Goal: Transaction & Acquisition: Purchase product/service

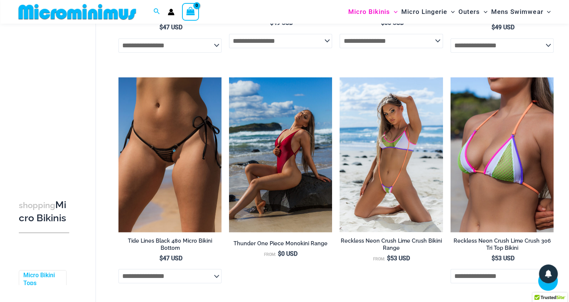
scroll to position [737, 0]
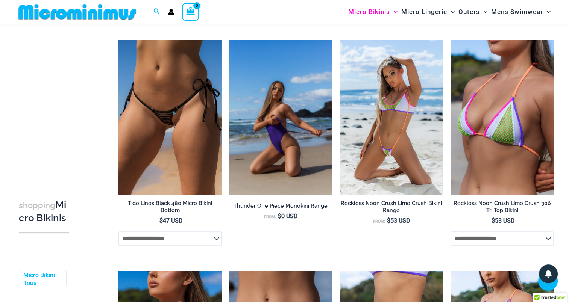
click at [284, 97] on img at bounding box center [280, 117] width 103 height 155
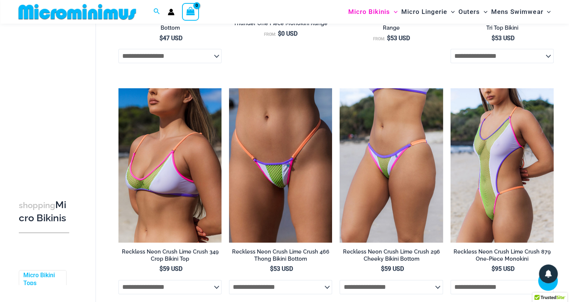
scroll to position [925, 0]
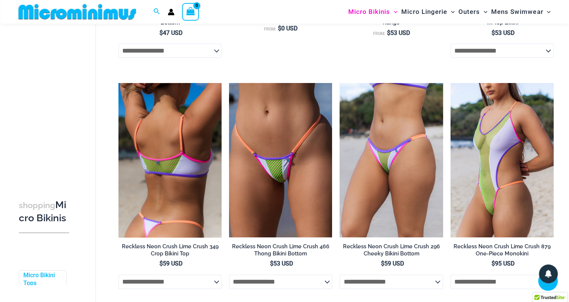
click at [162, 123] on img at bounding box center [169, 160] width 103 height 155
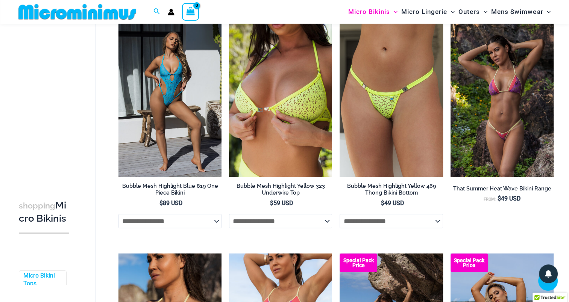
scroll to position [1452, 0]
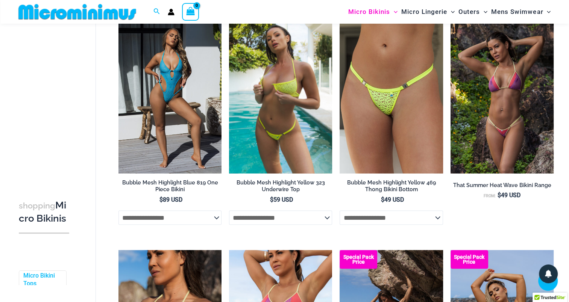
click at [303, 103] on img at bounding box center [280, 96] width 103 height 155
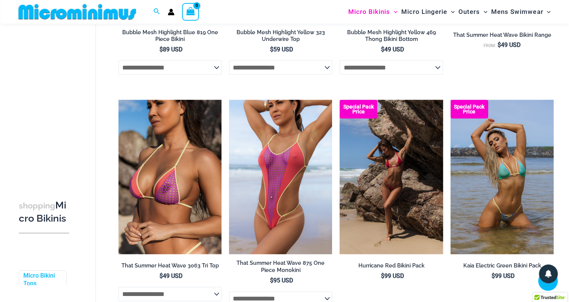
scroll to position [1640, 0]
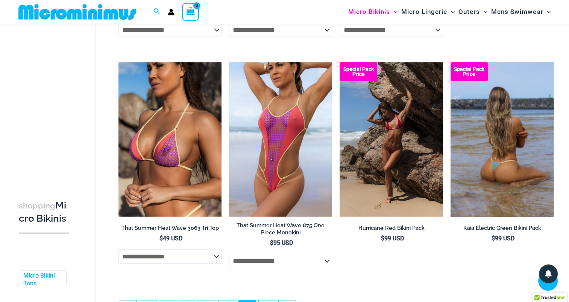
click at [516, 112] on img at bounding box center [502, 139] width 103 height 155
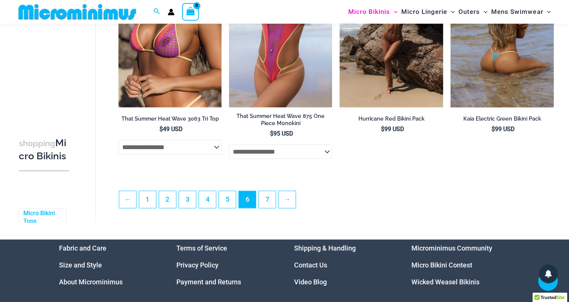
scroll to position [1753, 0]
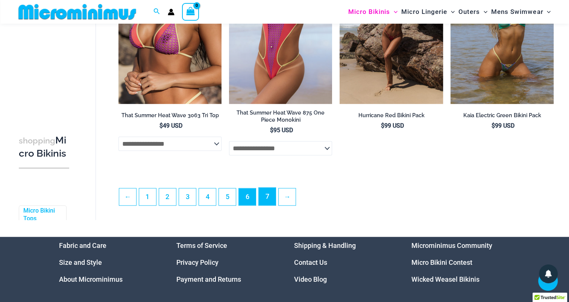
click at [264, 198] on link "7" at bounding box center [267, 197] width 17 height 18
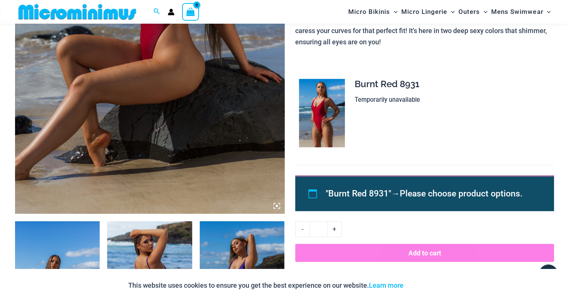
scroll to position [407, 0]
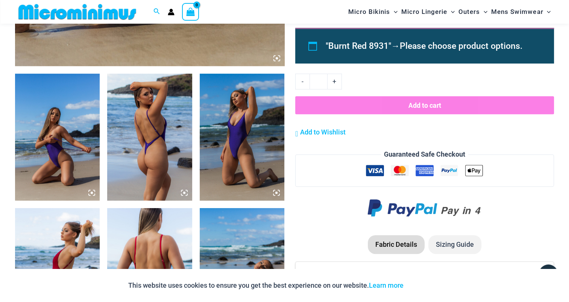
click at [59, 124] on img at bounding box center [57, 137] width 85 height 127
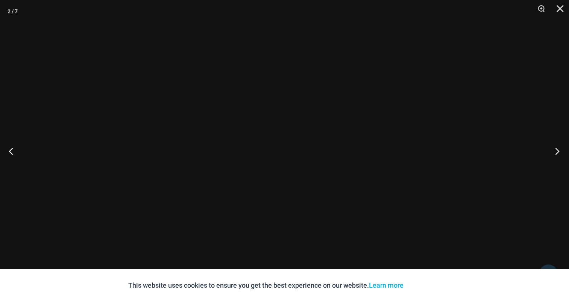
click at [558, 152] on button "Next" at bounding box center [555, 151] width 28 height 38
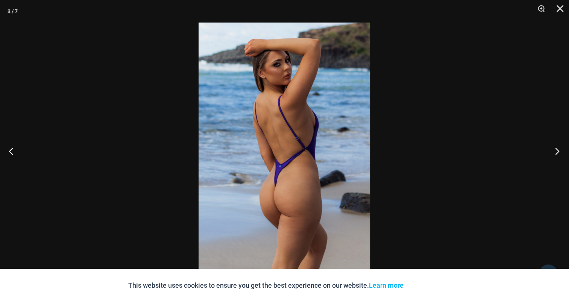
click at [558, 152] on button "Next" at bounding box center [555, 151] width 28 height 38
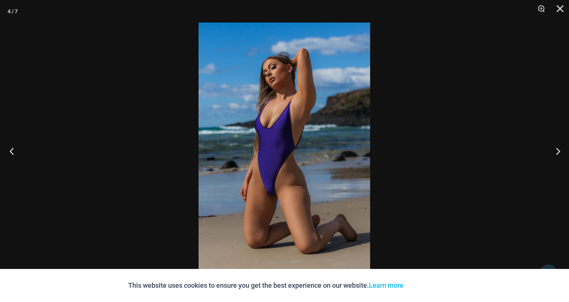
click at [15, 151] on button "Previous" at bounding box center [14, 151] width 28 height 38
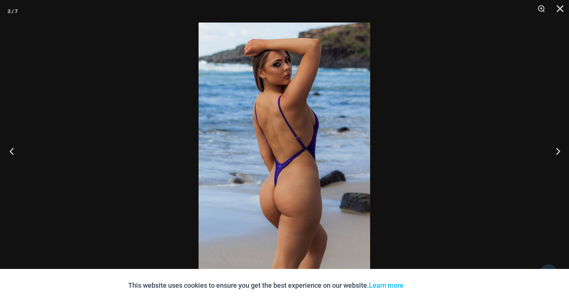
click at [15, 151] on button "Previous" at bounding box center [14, 151] width 28 height 38
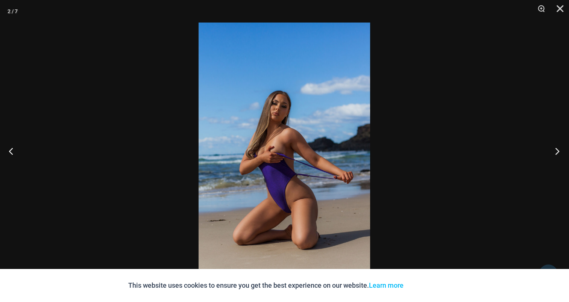
click at [559, 153] on button "Next" at bounding box center [555, 151] width 28 height 38
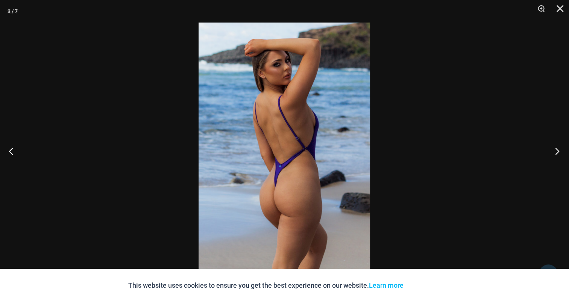
click at [559, 153] on button "Next" at bounding box center [555, 151] width 28 height 38
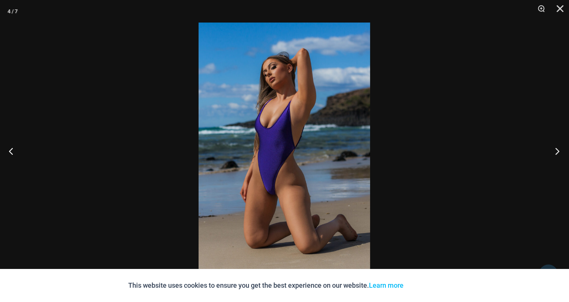
click at [559, 153] on button "Next" at bounding box center [555, 151] width 28 height 38
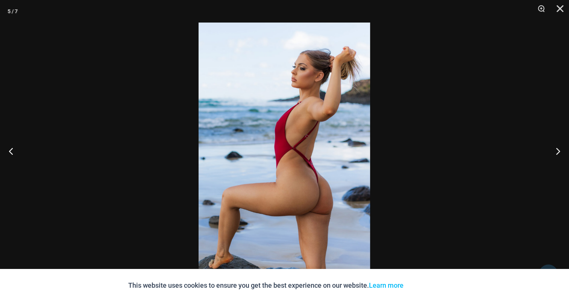
click at [271, 131] on img at bounding box center [285, 151] width 172 height 257
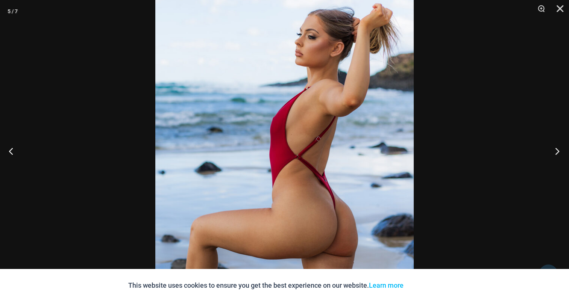
click at [563, 146] on button "Next" at bounding box center [555, 151] width 28 height 38
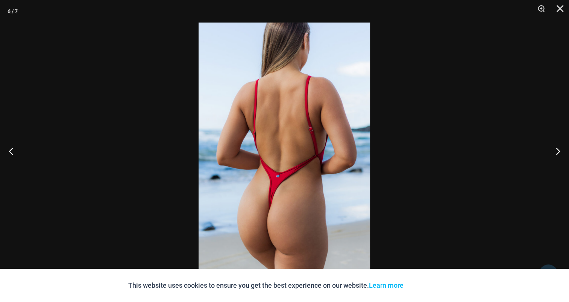
click at [258, 146] on img at bounding box center [285, 151] width 172 height 257
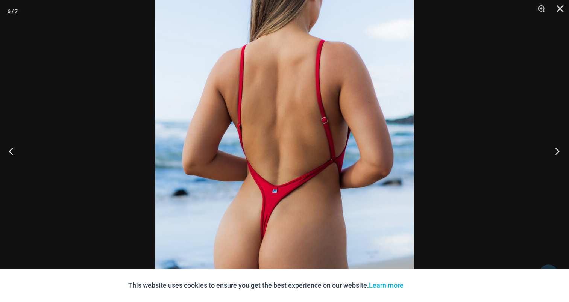
click at [557, 150] on button "Next" at bounding box center [555, 151] width 28 height 38
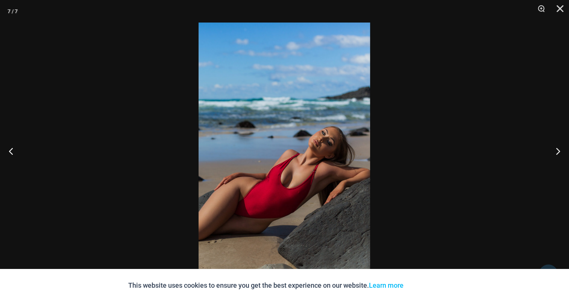
click at [278, 143] on img at bounding box center [285, 151] width 172 height 257
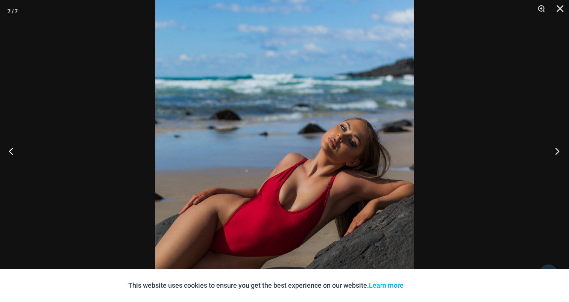
click at [557, 149] on button "Next" at bounding box center [555, 151] width 28 height 38
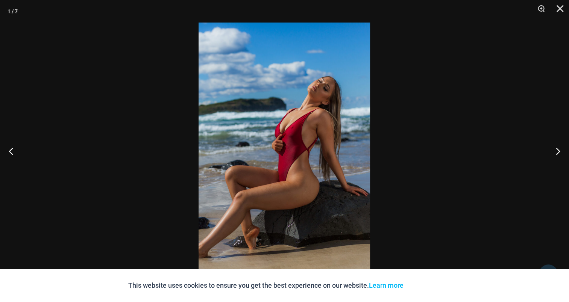
click at [270, 132] on img at bounding box center [285, 151] width 172 height 257
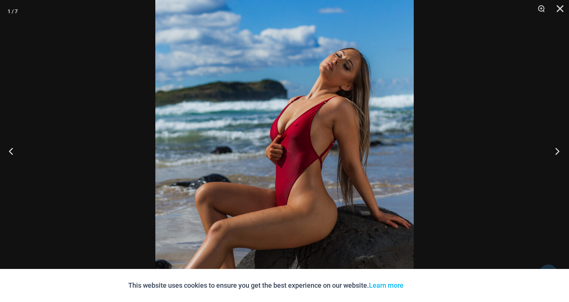
click at [555, 151] on button "Next" at bounding box center [555, 151] width 28 height 38
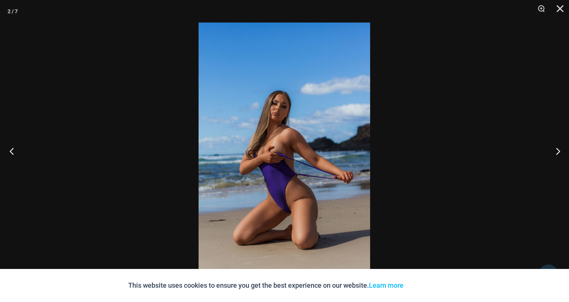
click at [12, 149] on button "Previous" at bounding box center [14, 151] width 28 height 38
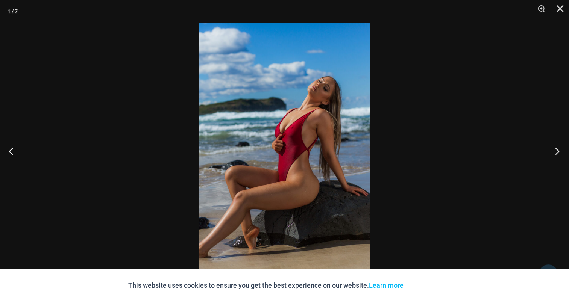
click at [556, 149] on button "Next" at bounding box center [555, 151] width 28 height 38
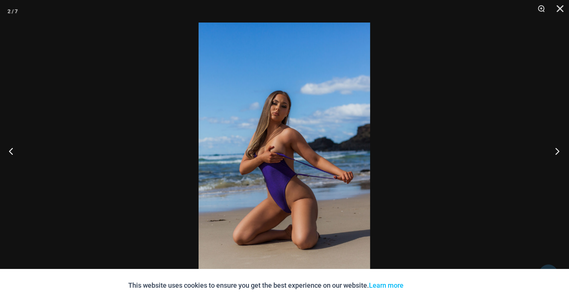
click at [555, 150] on button "Next" at bounding box center [555, 151] width 28 height 38
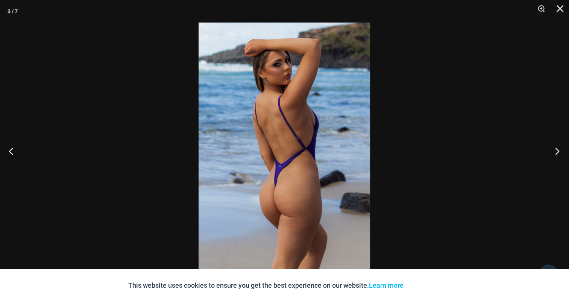
click at [555, 150] on button "Next" at bounding box center [555, 151] width 28 height 38
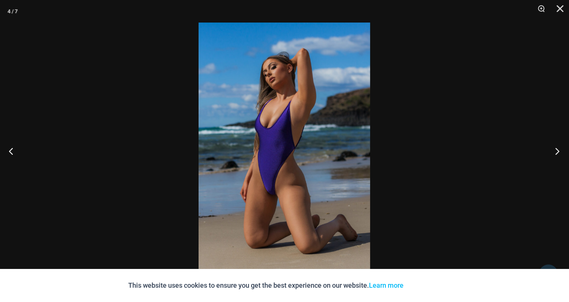
click at [555, 150] on button "Next" at bounding box center [555, 151] width 28 height 38
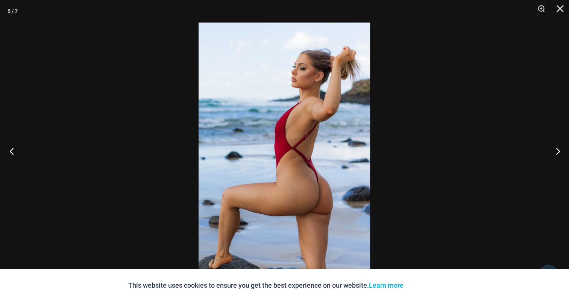
click at [14, 154] on button "Previous" at bounding box center [14, 151] width 28 height 38
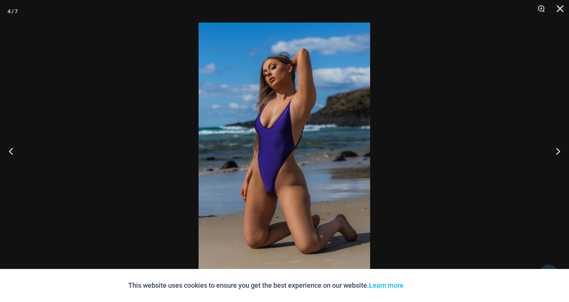
click at [267, 149] on img at bounding box center [285, 151] width 172 height 257
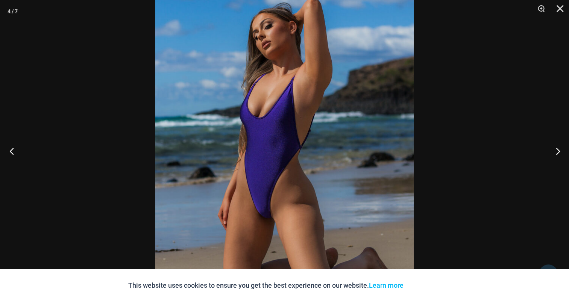
click at [9, 149] on button "Previous" at bounding box center [14, 151] width 28 height 38
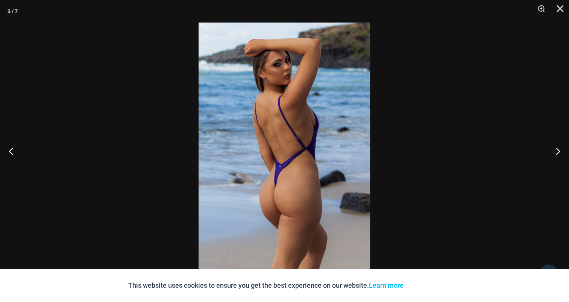
click at [272, 139] on img at bounding box center [285, 151] width 172 height 257
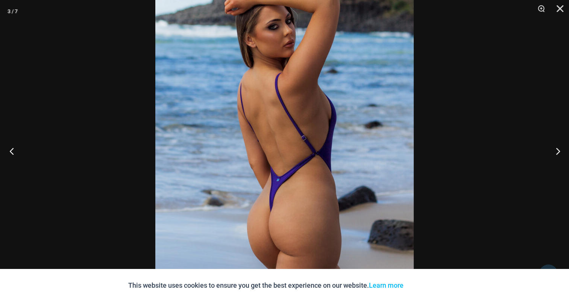
click at [15, 150] on button "Previous" at bounding box center [14, 151] width 28 height 38
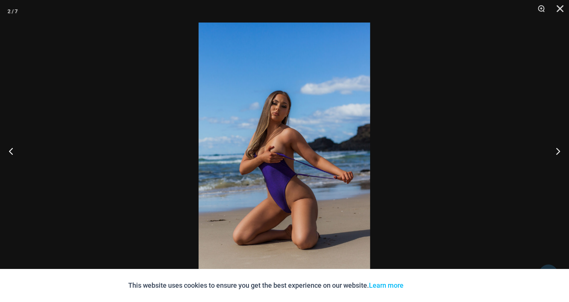
click at [284, 124] on img at bounding box center [285, 151] width 172 height 257
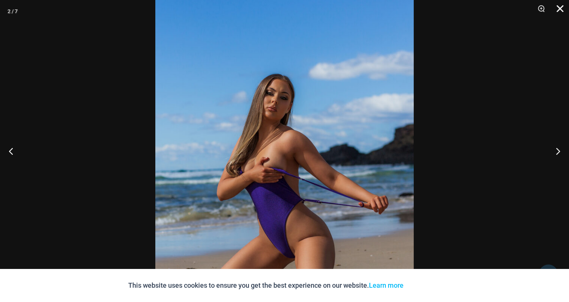
click at [563, 6] on button "Close" at bounding box center [557, 11] width 19 height 23
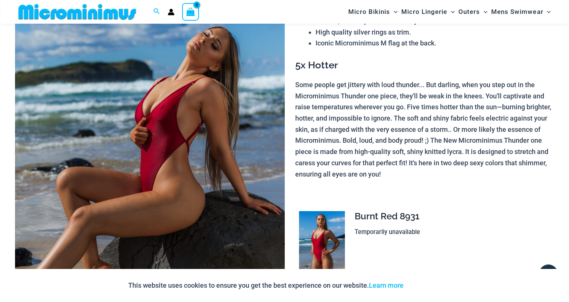
scroll to position [68, 0]
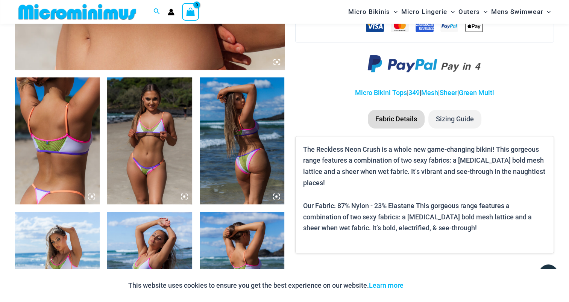
scroll to position [407, 0]
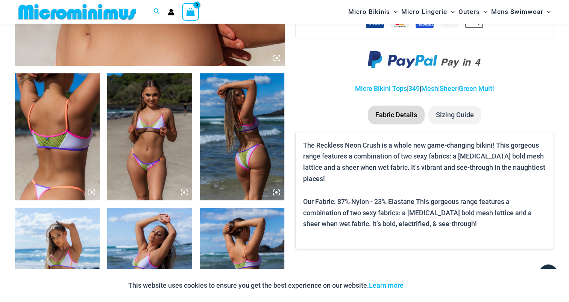
click at [149, 119] on img at bounding box center [149, 136] width 85 height 127
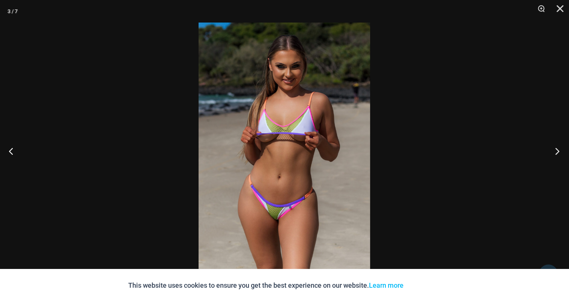
click at [555, 152] on button "Next" at bounding box center [555, 151] width 28 height 38
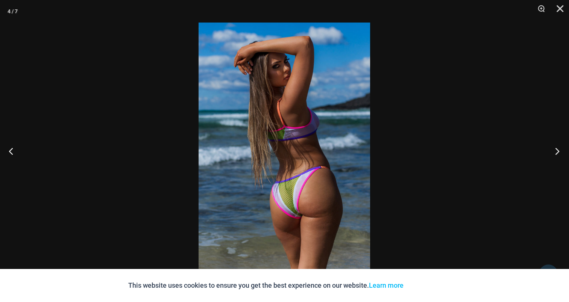
click at [555, 152] on button "Next" at bounding box center [555, 151] width 28 height 38
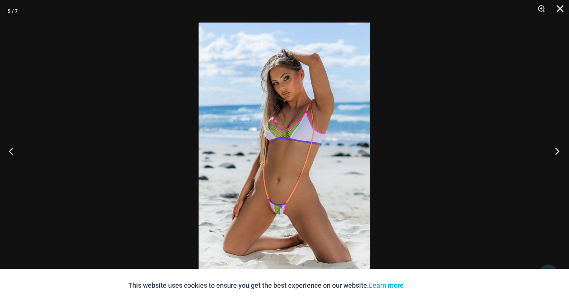
click at [555, 152] on button "Next" at bounding box center [555, 151] width 28 height 38
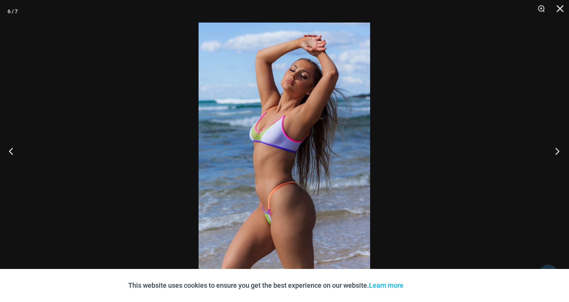
click at [555, 152] on button "Next" at bounding box center [555, 151] width 28 height 38
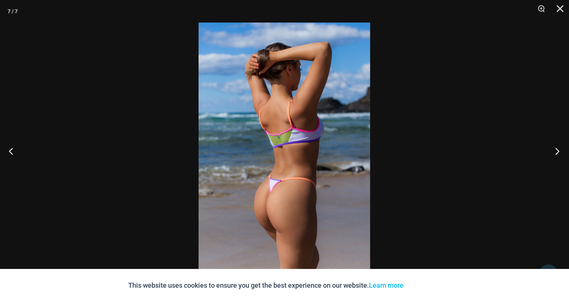
click at [555, 152] on button "Next" at bounding box center [555, 151] width 28 height 38
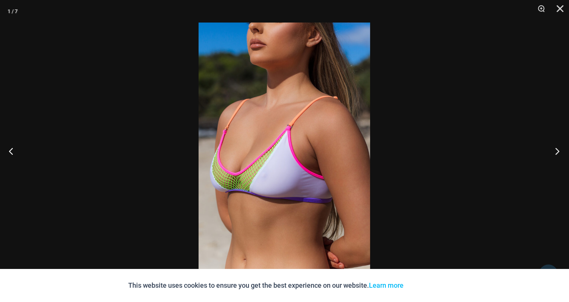
click at [555, 152] on button "Next" at bounding box center [555, 151] width 28 height 38
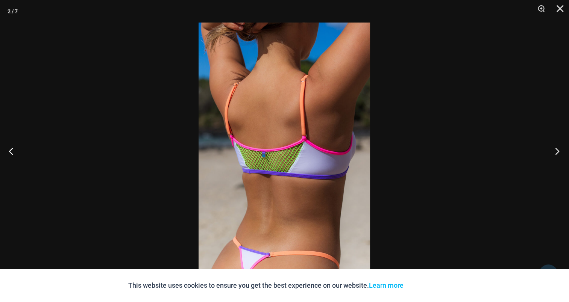
click at [555, 152] on button "Next" at bounding box center [555, 151] width 28 height 38
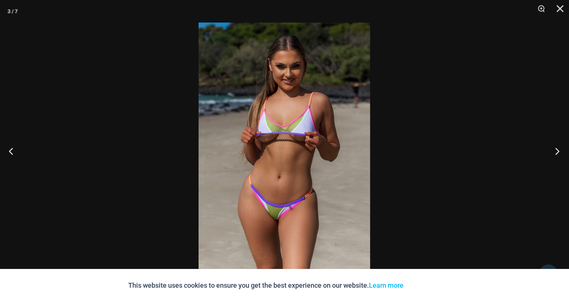
click at [555, 152] on button "Next" at bounding box center [555, 151] width 28 height 38
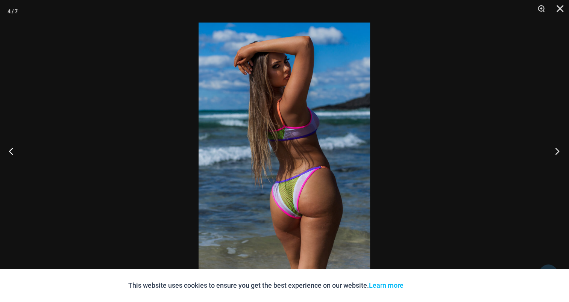
click at [555, 152] on button "Next" at bounding box center [555, 151] width 28 height 38
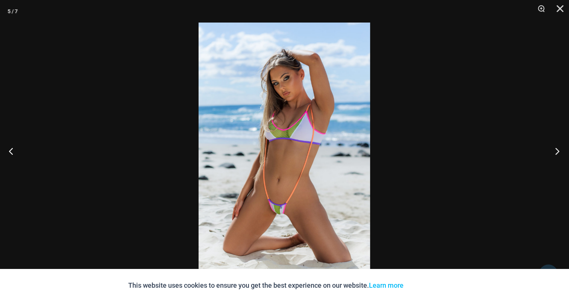
click at [555, 152] on button "Next" at bounding box center [555, 151] width 28 height 38
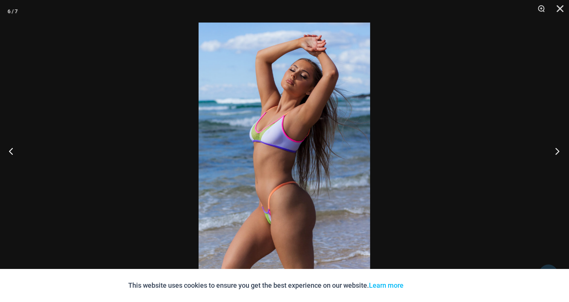
click at [555, 152] on button "Next" at bounding box center [555, 151] width 28 height 38
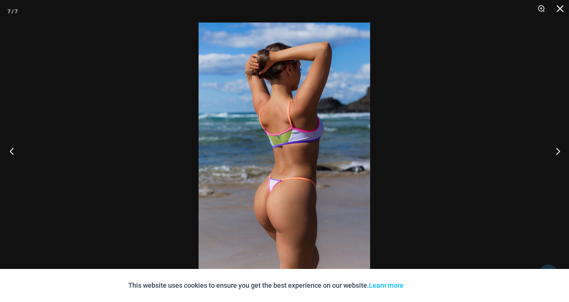
click at [15, 148] on button "Previous" at bounding box center [14, 151] width 28 height 38
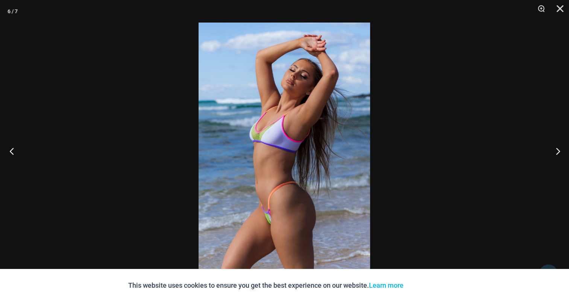
click at [15, 148] on button "Previous" at bounding box center [14, 151] width 28 height 38
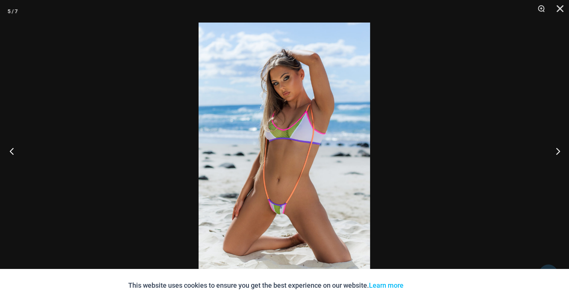
click at [15, 148] on button "Previous" at bounding box center [14, 151] width 28 height 38
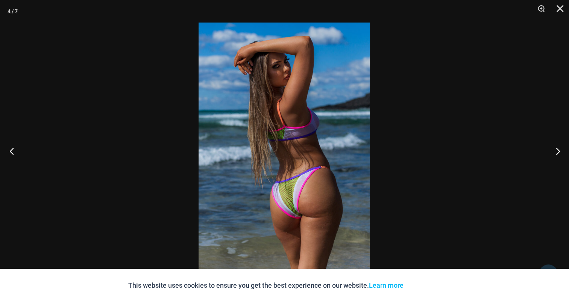
click at [15, 148] on button "Previous" at bounding box center [14, 151] width 28 height 38
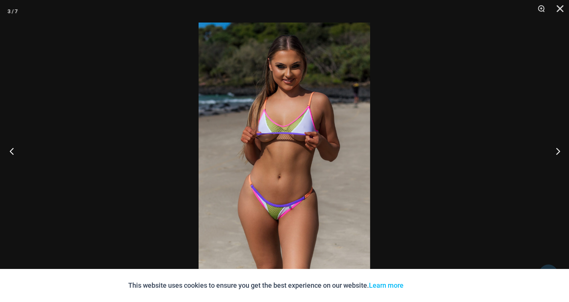
click at [15, 148] on button "Previous" at bounding box center [14, 151] width 28 height 38
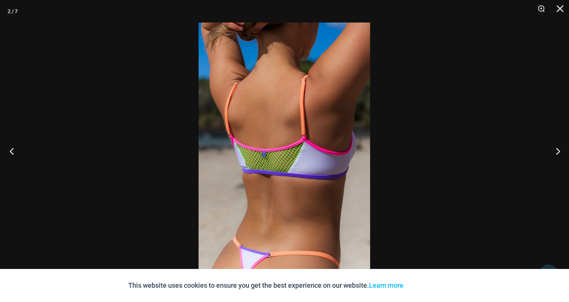
click at [15, 148] on button "Previous" at bounding box center [14, 151] width 28 height 38
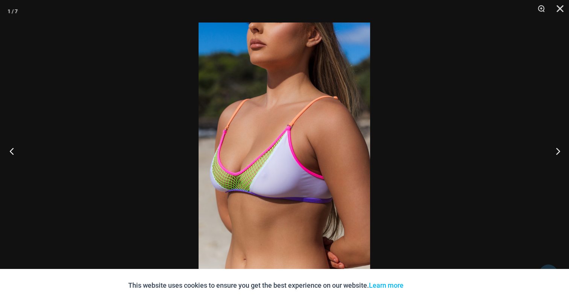
click at [15, 148] on button "Previous" at bounding box center [14, 151] width 28 height 38
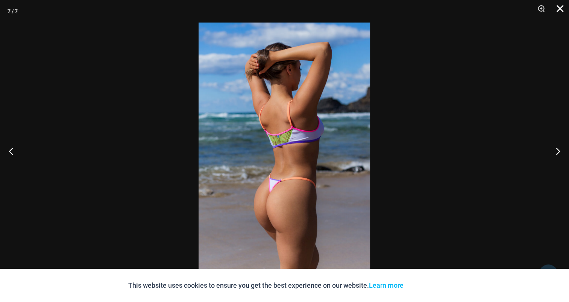
click at [559, 5] on button "Close" at bounding box center [557, 11] width 19 height 23
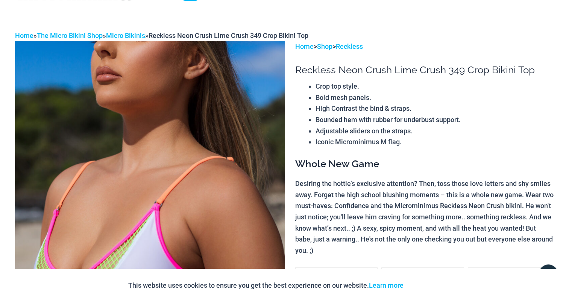
scroll to position [0, 0]
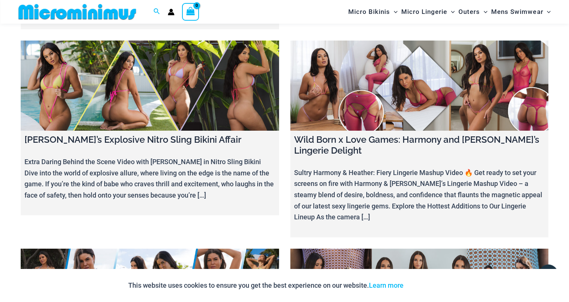
scroll to position [5446, 0]
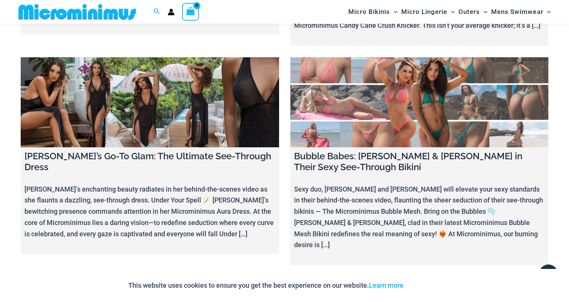
scroll to position [3829, 0]
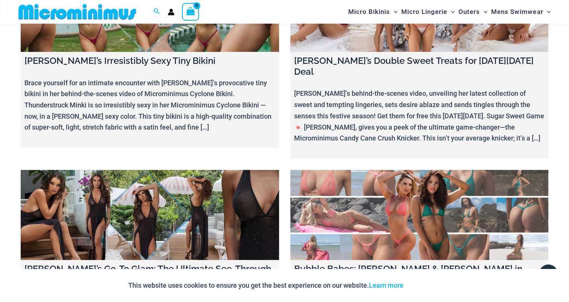
click at [161, 170] on link at bounding box center [150, 215] width 258 height 91
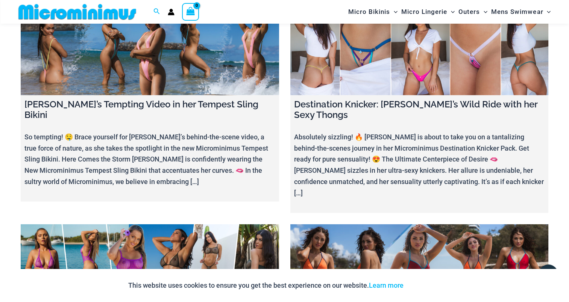
scroll to position [4431, 0]
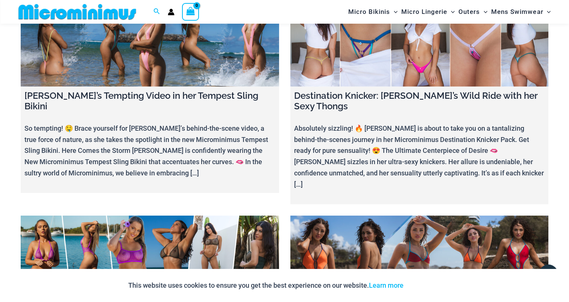
click at [147, 216] on link at bounding box center [150, 261] width 258 height 91
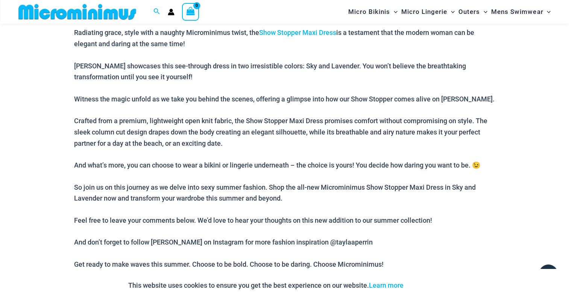
scroll to position [445, 0]
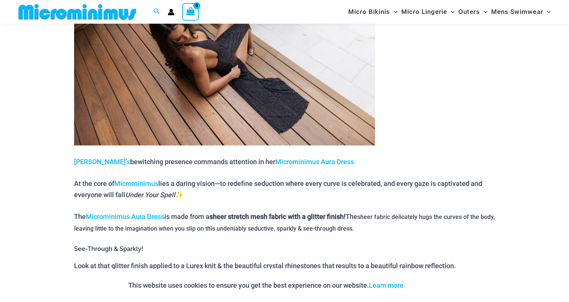
scroll to position [445, 0]
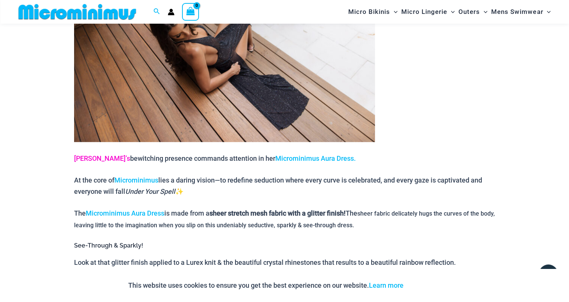
click at [81, 155] on span "[PERSON_NAME]’s" at bounding box center [102, 159] width 56 height 8
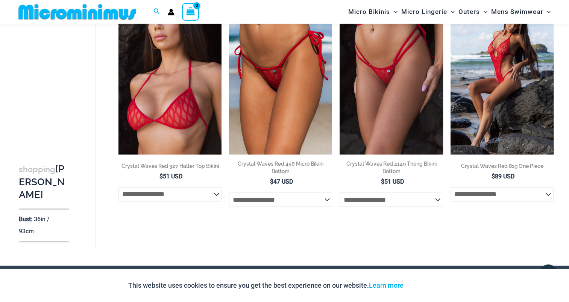
scroll to position [1274, 0]
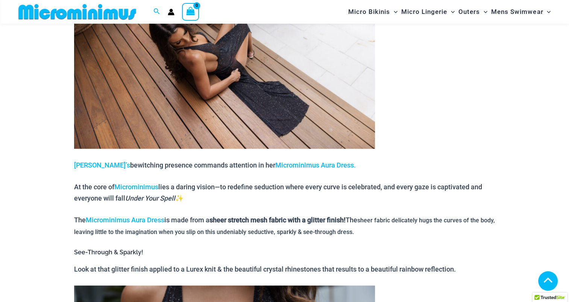
scroll to position [445, 0]
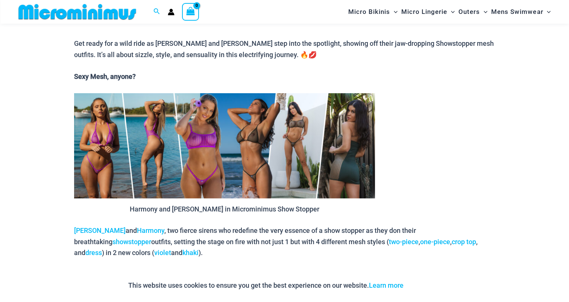
scroll to position [369, 0]
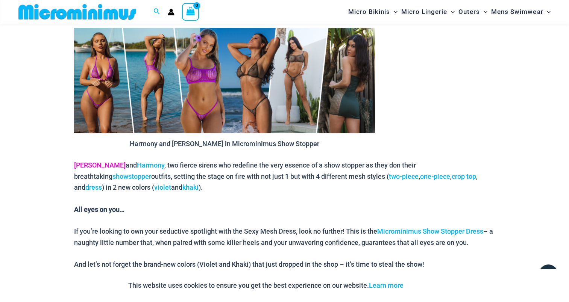
click at [83, 162] on link "Jade" at bounding box center [100, 165] width 52 height 8
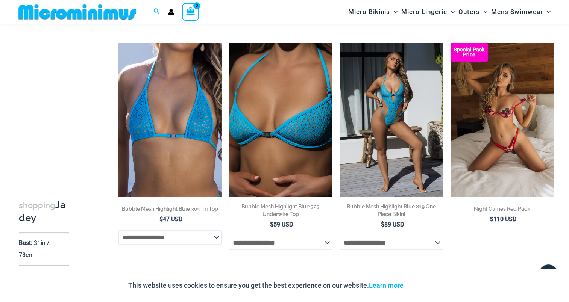
scroll to position [410, 0]
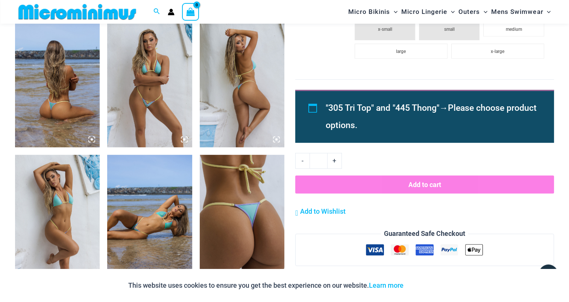
scroll to position [519, 0]
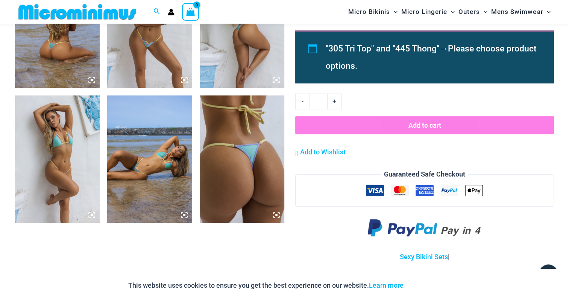
click at [129, 158] on img at bounding box center [149, 159] width 85 height 127
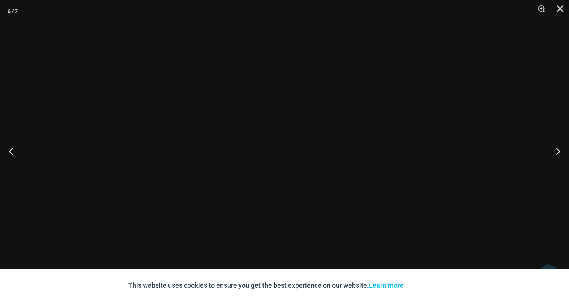
click at [129, 158] on div at bounding box center [284, 151] width 569 height 302
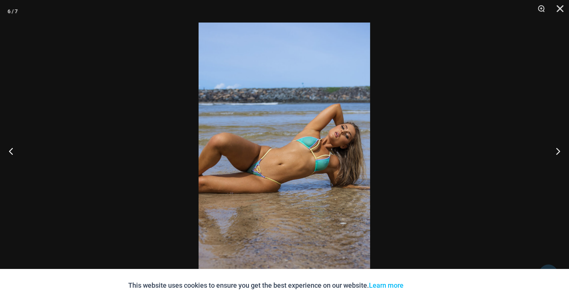
click at [245, 158] on img at bounding box center [285, 151] width 172 height 257
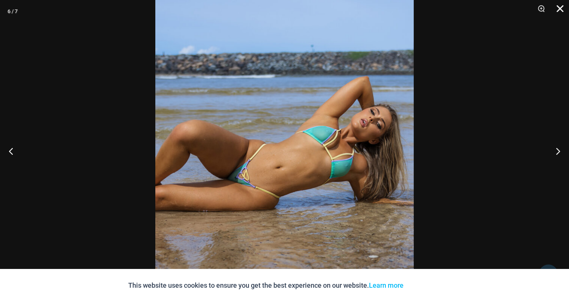
click at [562, 6] on button "Close" at bounding box center [557, 11] width 19 height 23
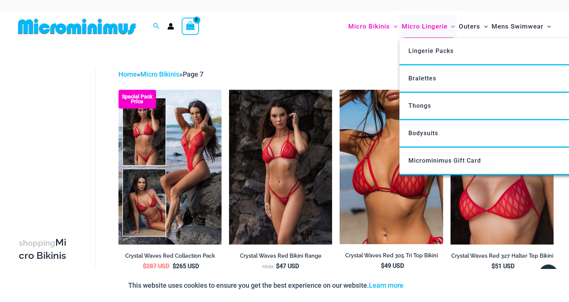
click at [434, 26] on span "Micro Lingerie" at bounding box center [424, 26] width 46 height 19
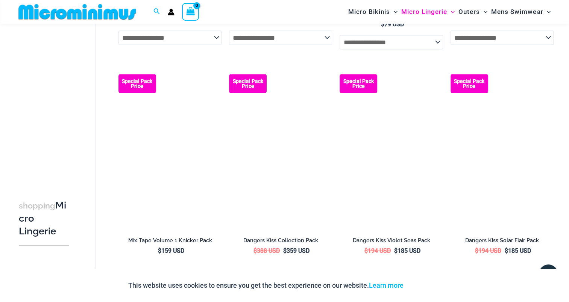
scroll to position [1718, 0]
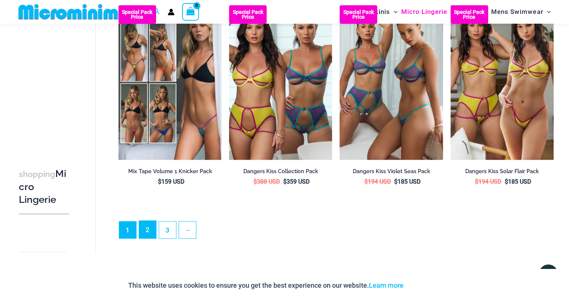
click at [143, 234] on link "2" at bounding box center [147, 230] width 17 height 18
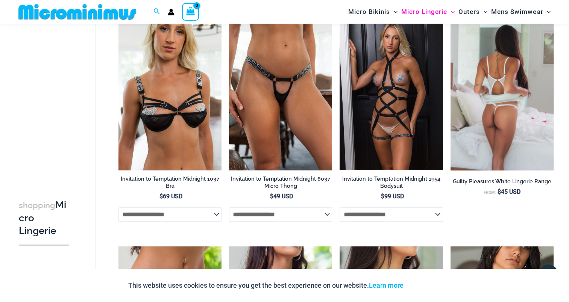
scroll to position [783, 0]
